Goal: Task Accomplishment & Management: Manage account settings

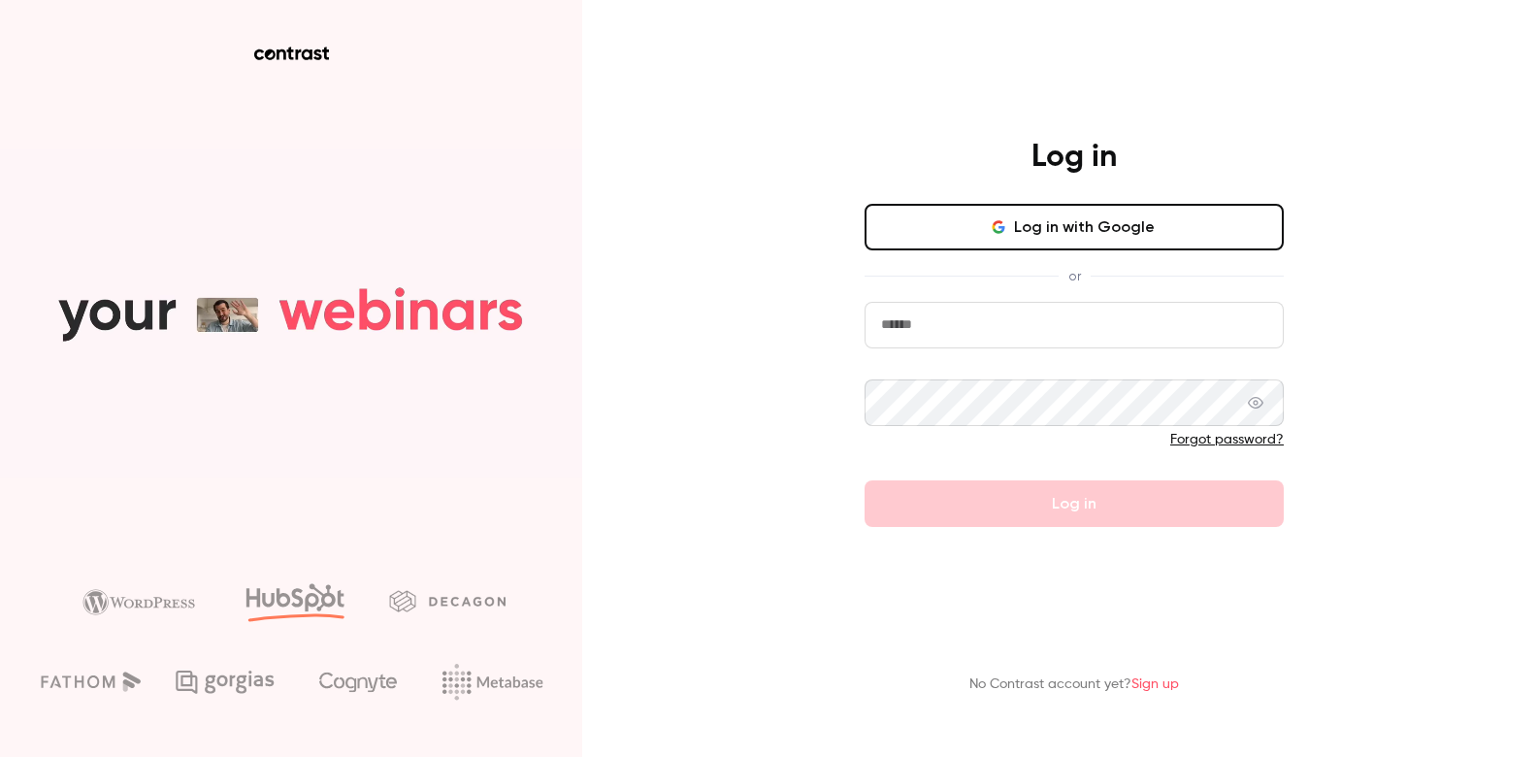
click at [1065, 224] on button "Log in with Google" at bounding box center [1074, 227] width 419 height 47
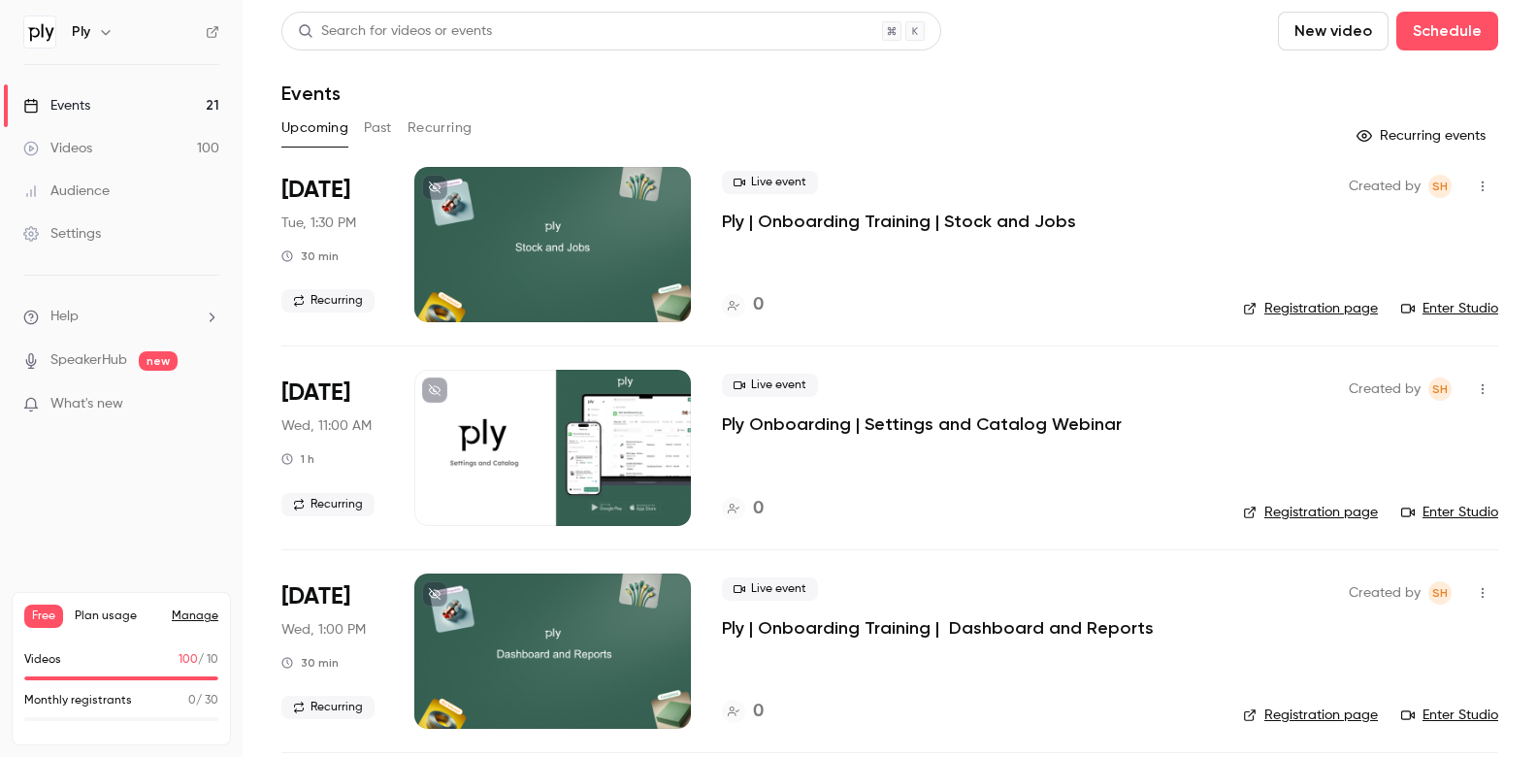
click at [194, 620] on link "Manage" at bounding box center [195, 616] width 47 height 16
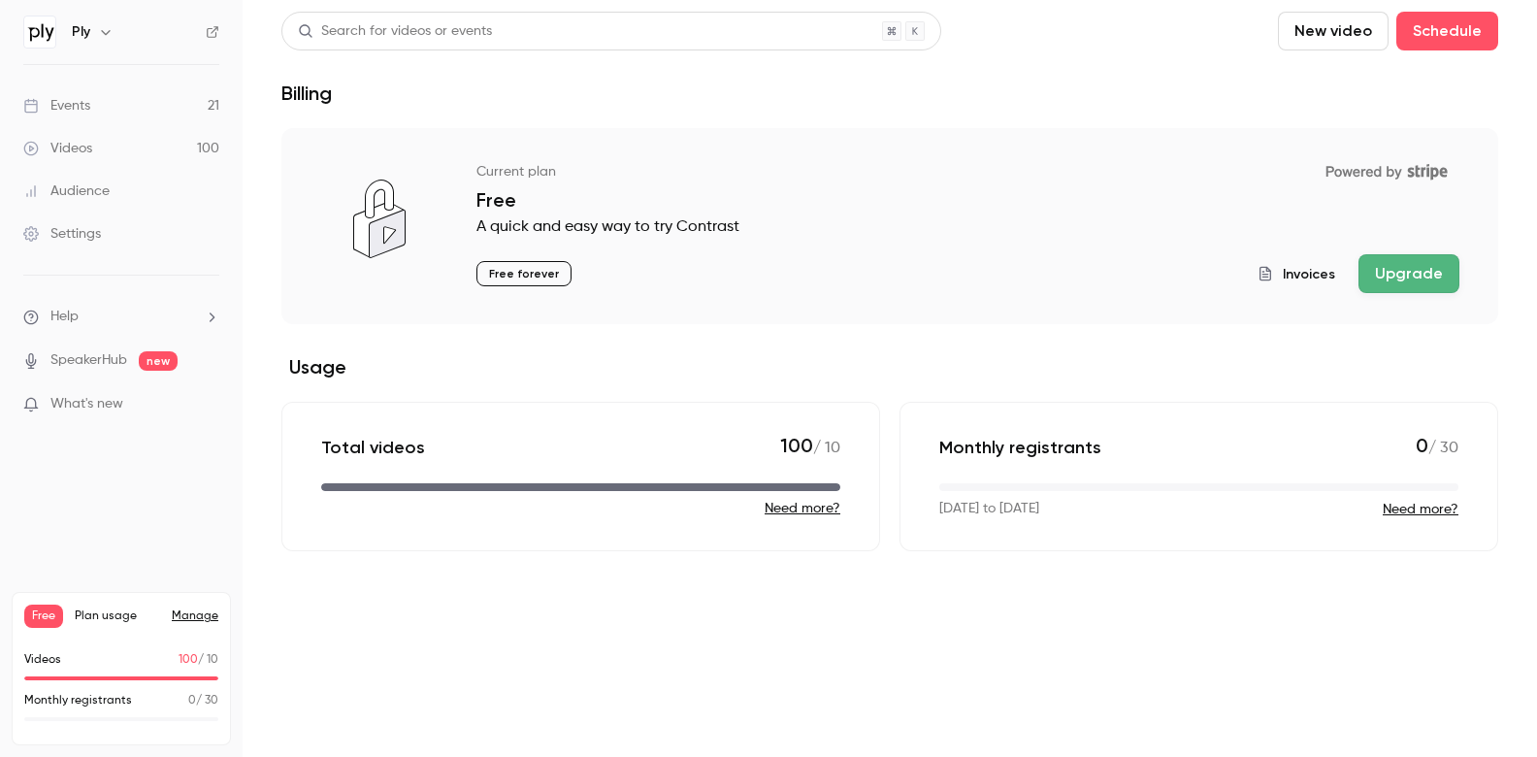
click at [518, 279] on p "Free forever" at bounding box center [523, 273] width 95 height 25
click at [127, 111] on link "Events 21" at bounding box center [121, 105] width 243 height 43
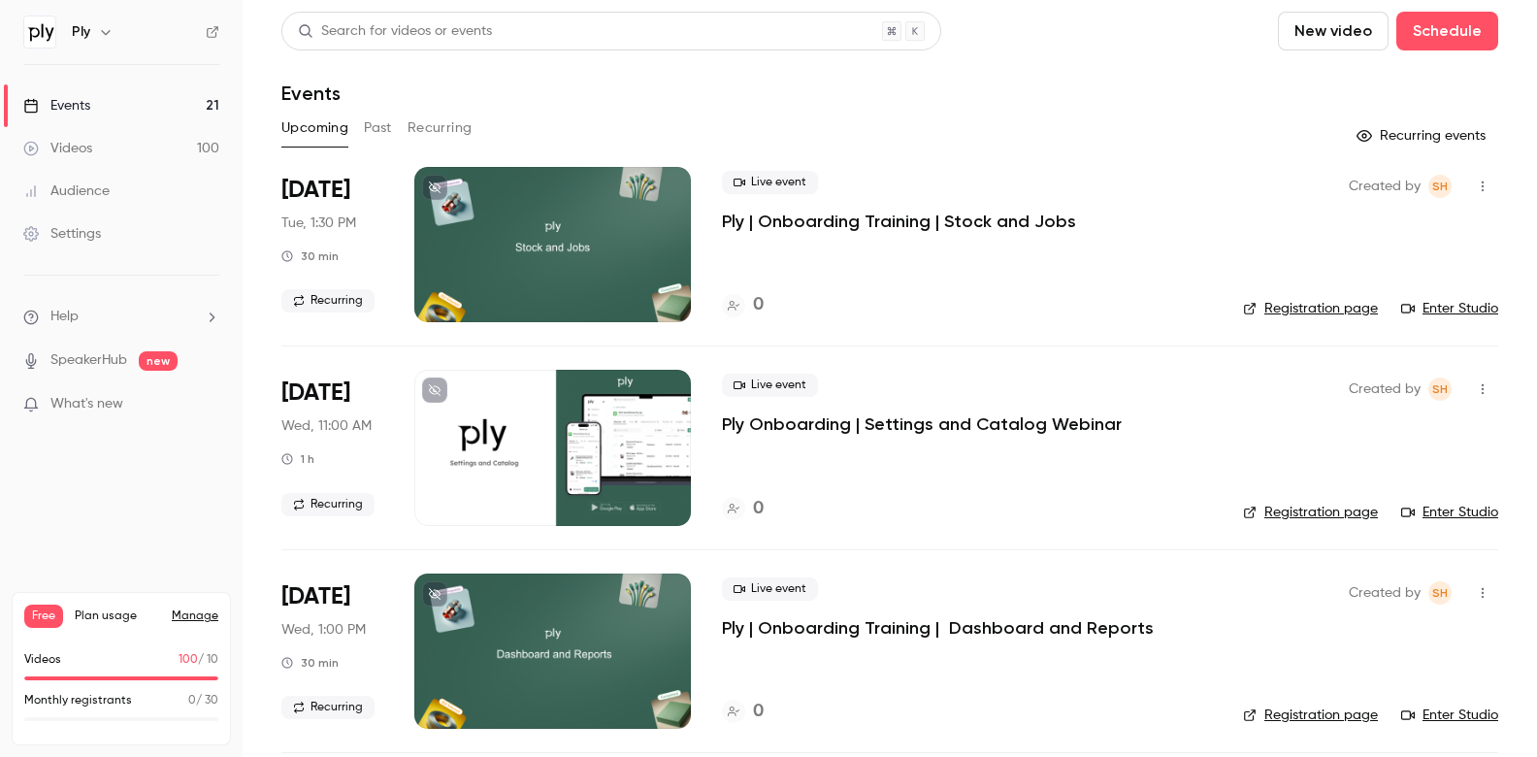
click at [126, 138] on link "Videos 100" at bounding box center [121, 148] width 243 height 43
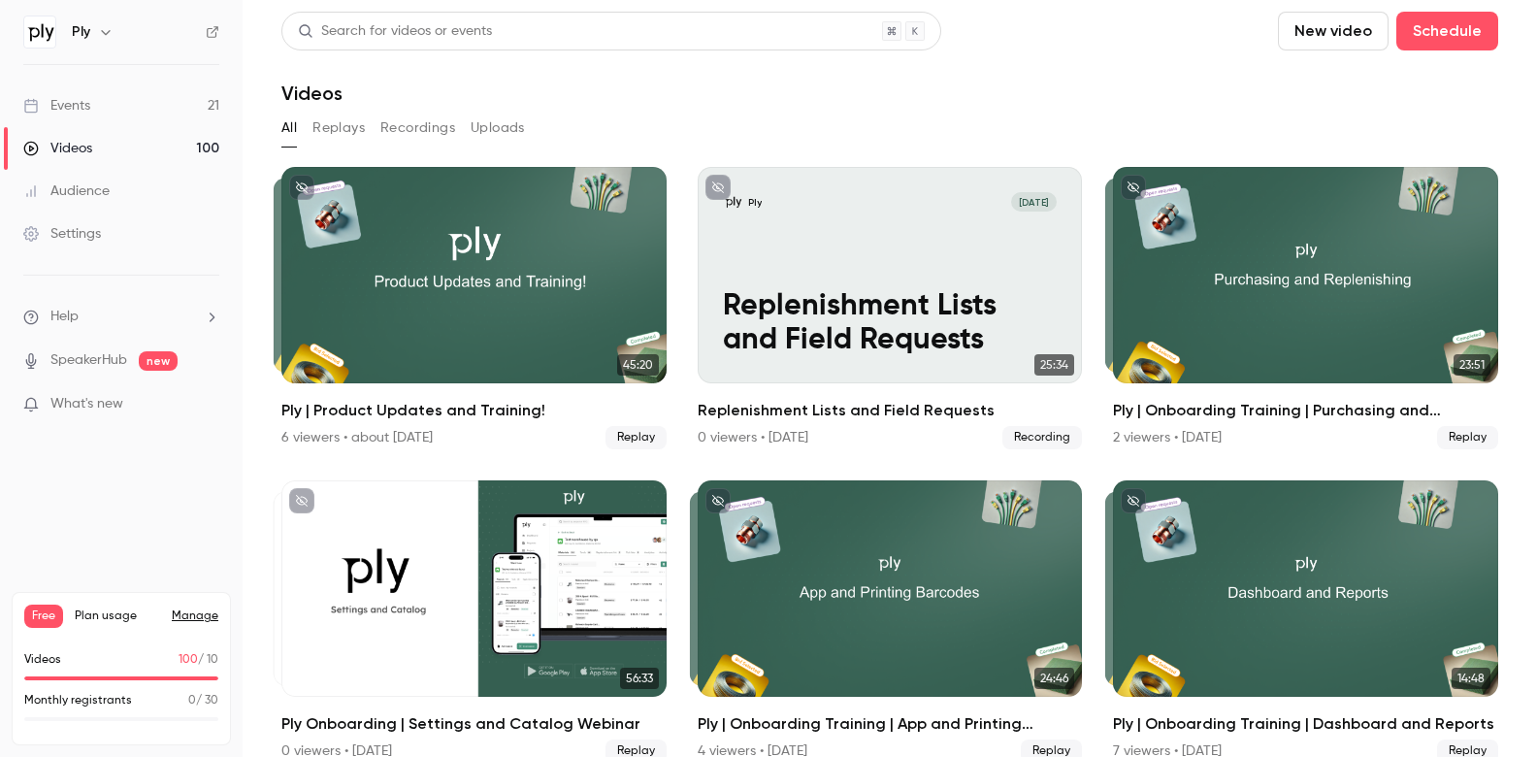
click at [169, 104] on link "Events 21" at bounding box center [121, 105] width 243 height 43
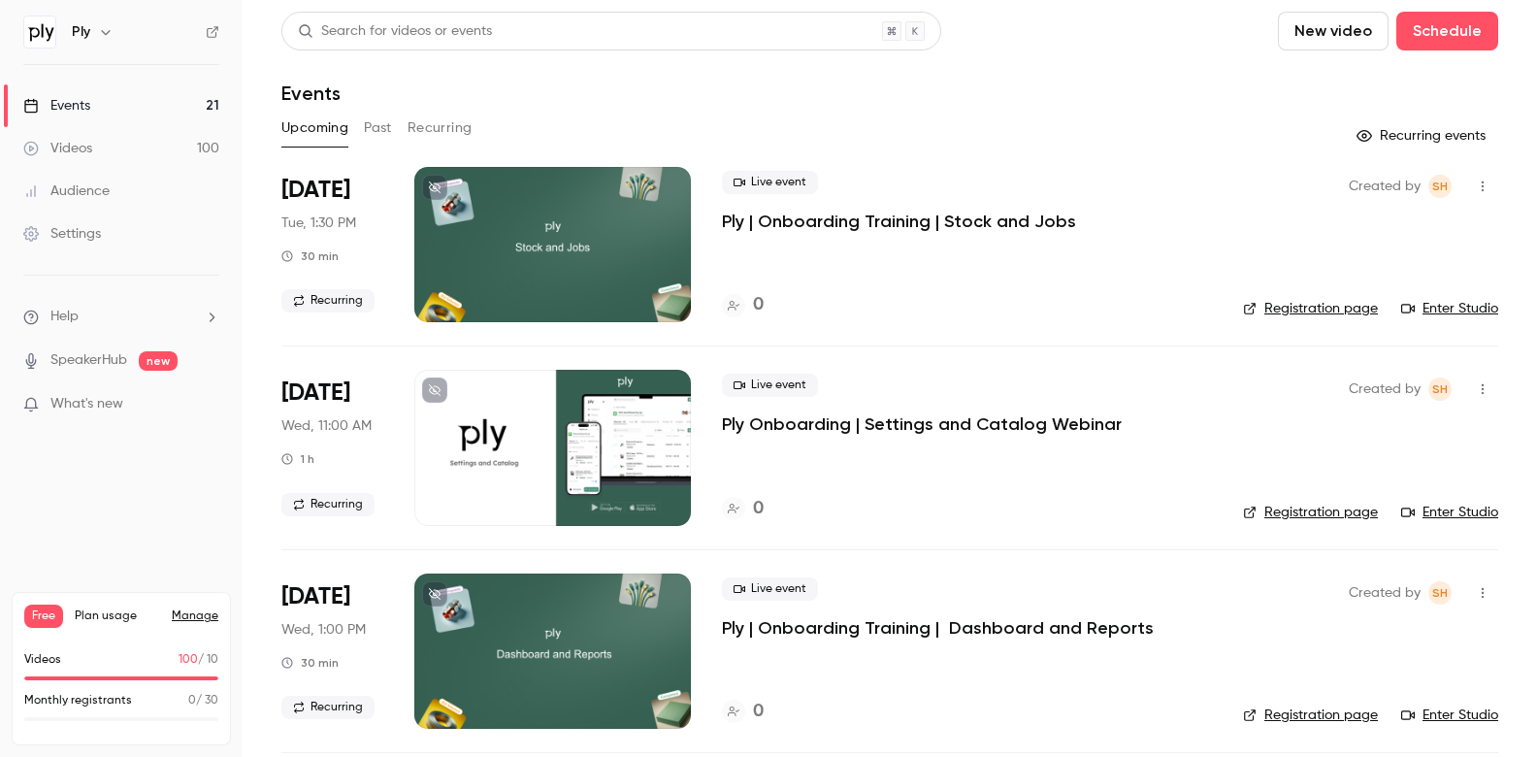
click at [1475, 180] on icon "button" at bounding box center [1483, 187] width 16 height 14
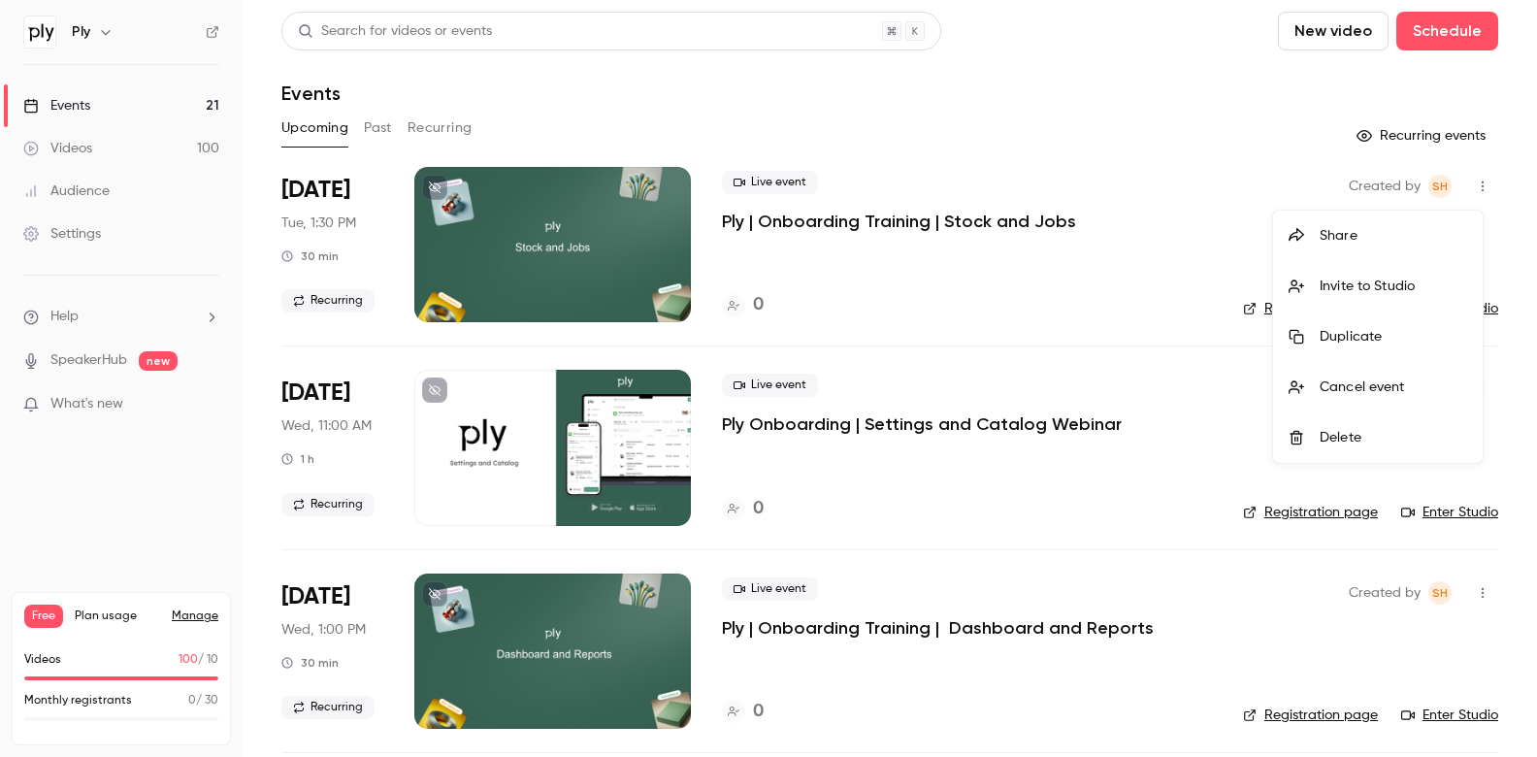
click at [1413, 385] on div "Cancel event" at bounding box center [1394, 386] width 148 height 19
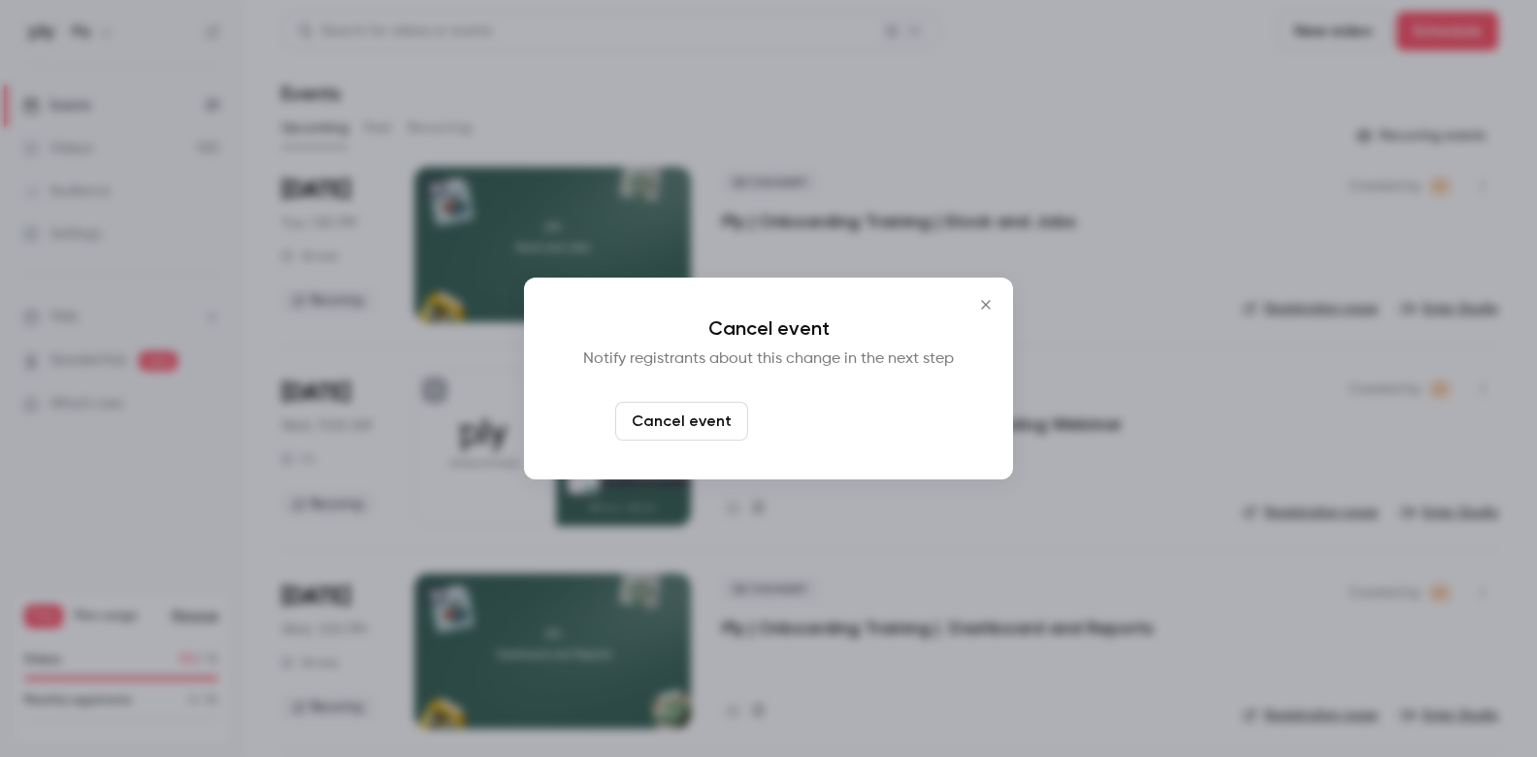
click at [864, 420] on button "Cancel and notify" at bounding box center [839, 421] width 167 height 39
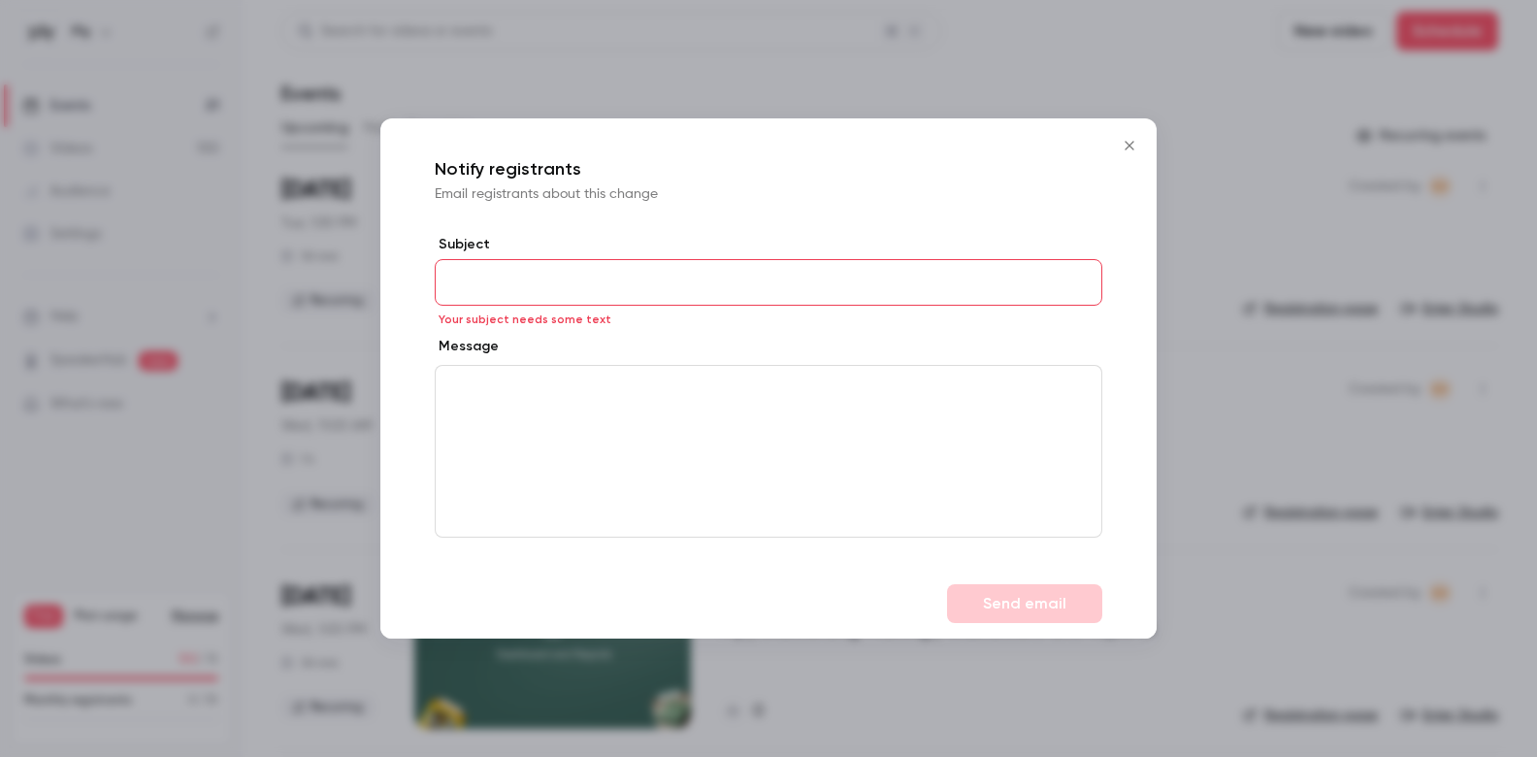
click at [1122, 146] on icon "Close" at bounding box center [1129, 146] width 23 height 16
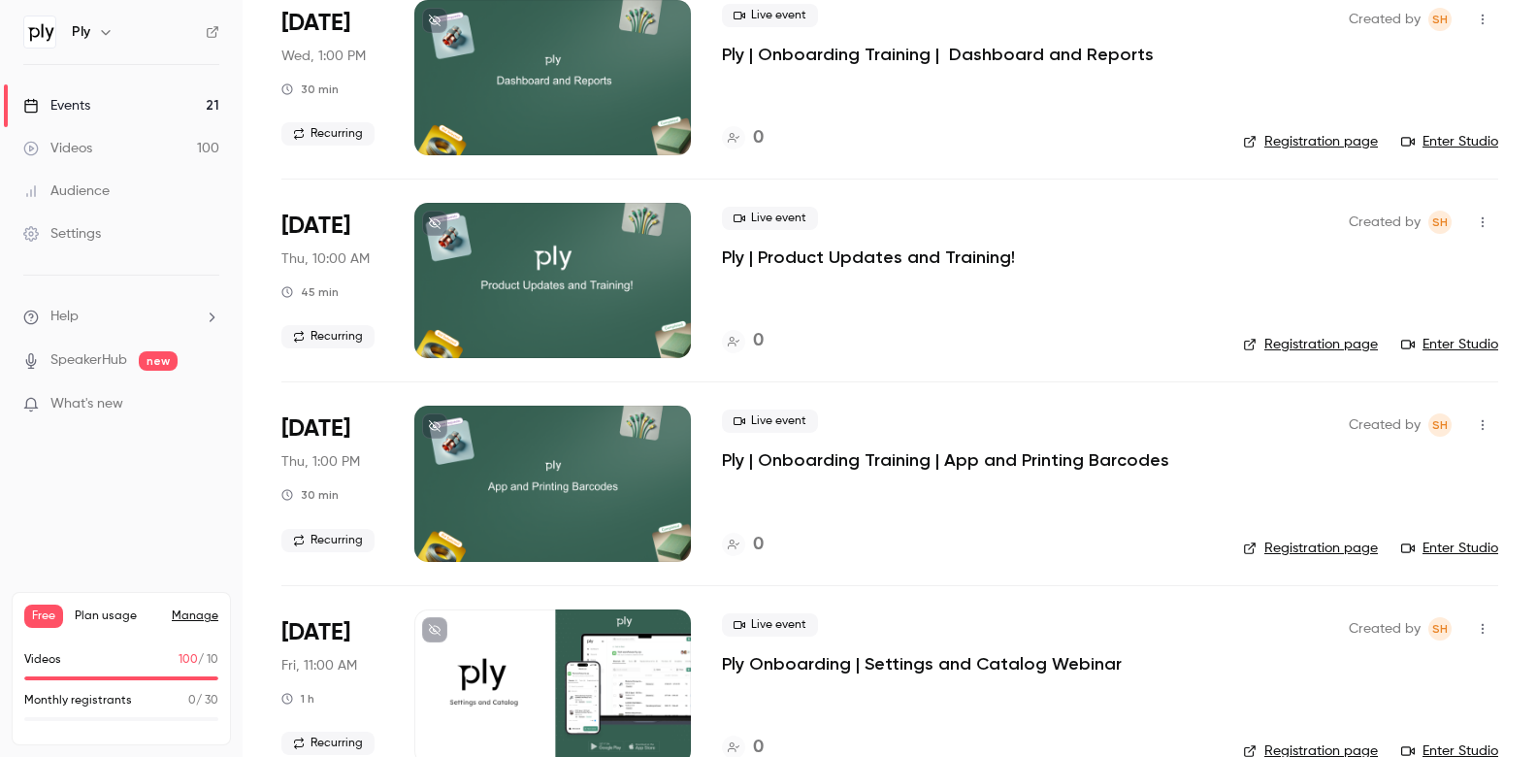
scroll to position [575, 0]
